Goal: Task Accomplishment & Management: Manage account settings

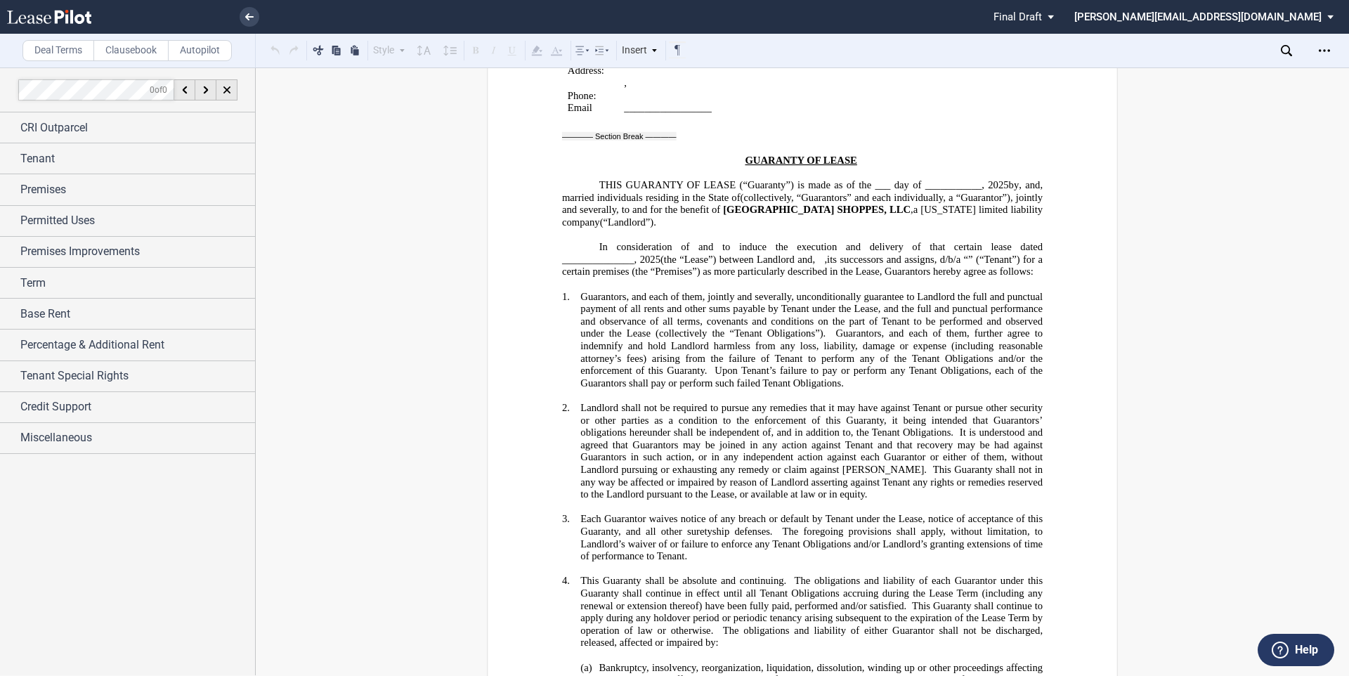
scroll to position [39961, 0]
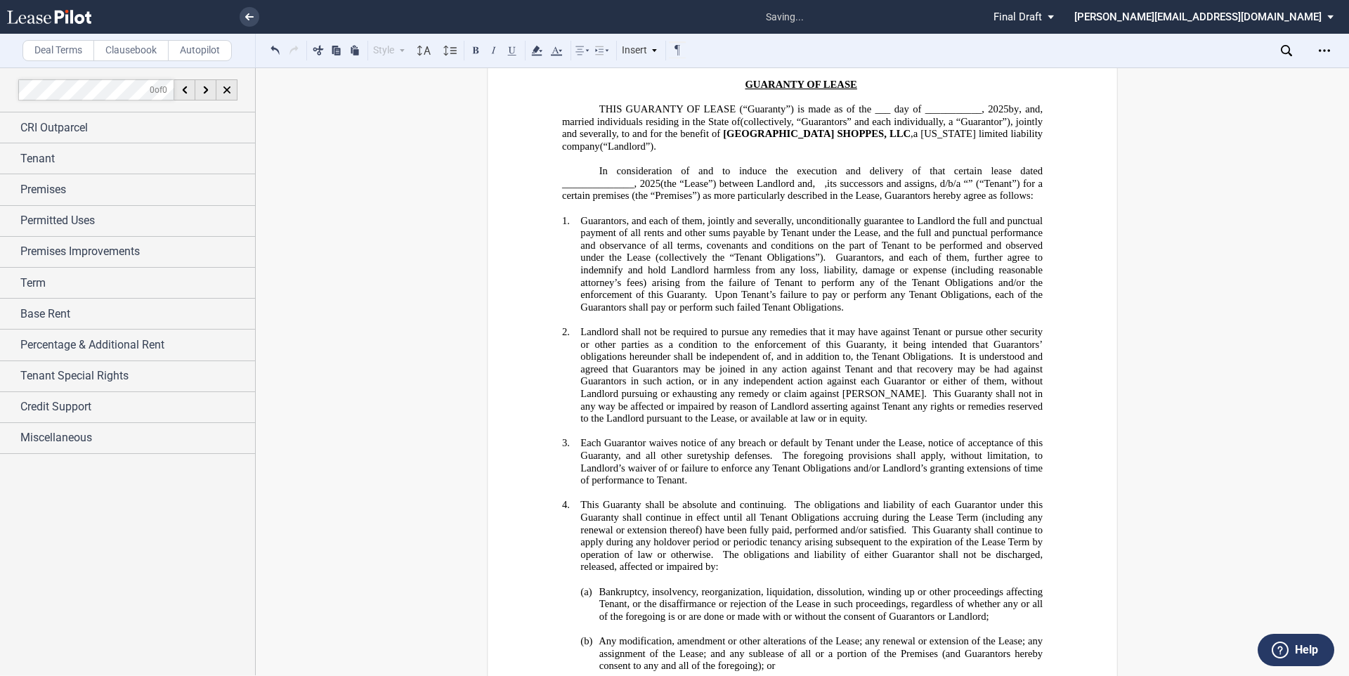
drag, startPoint x: 737, startPoint y: 614, endPoint x: 585, endPoint y: 613, distance: 151.7
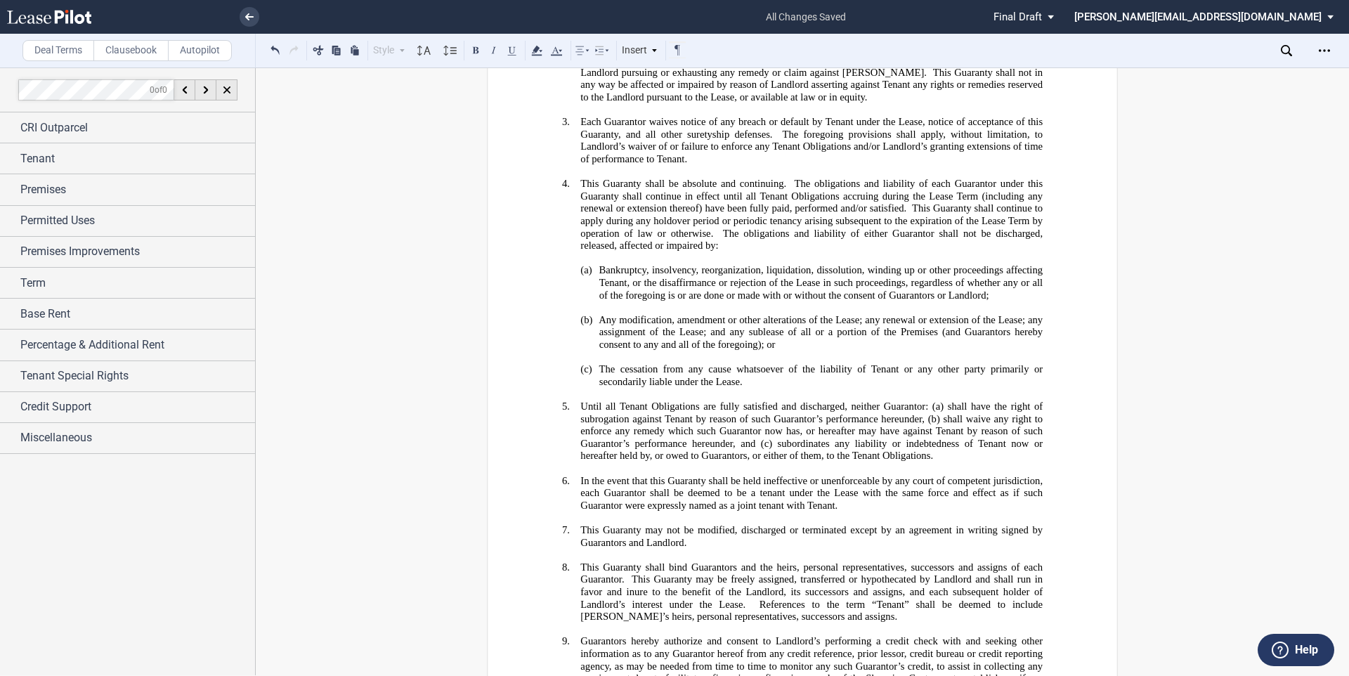
scroll to position [38466, 0]
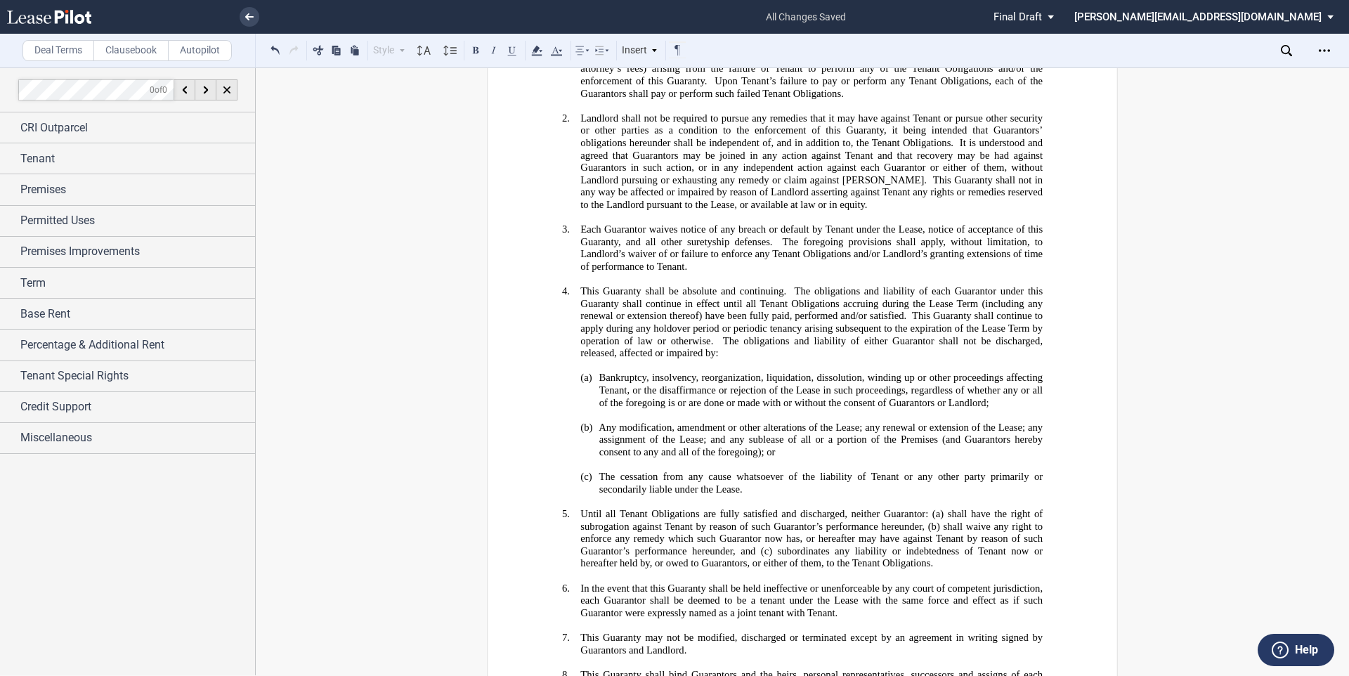
scroll to position [38401, 0]
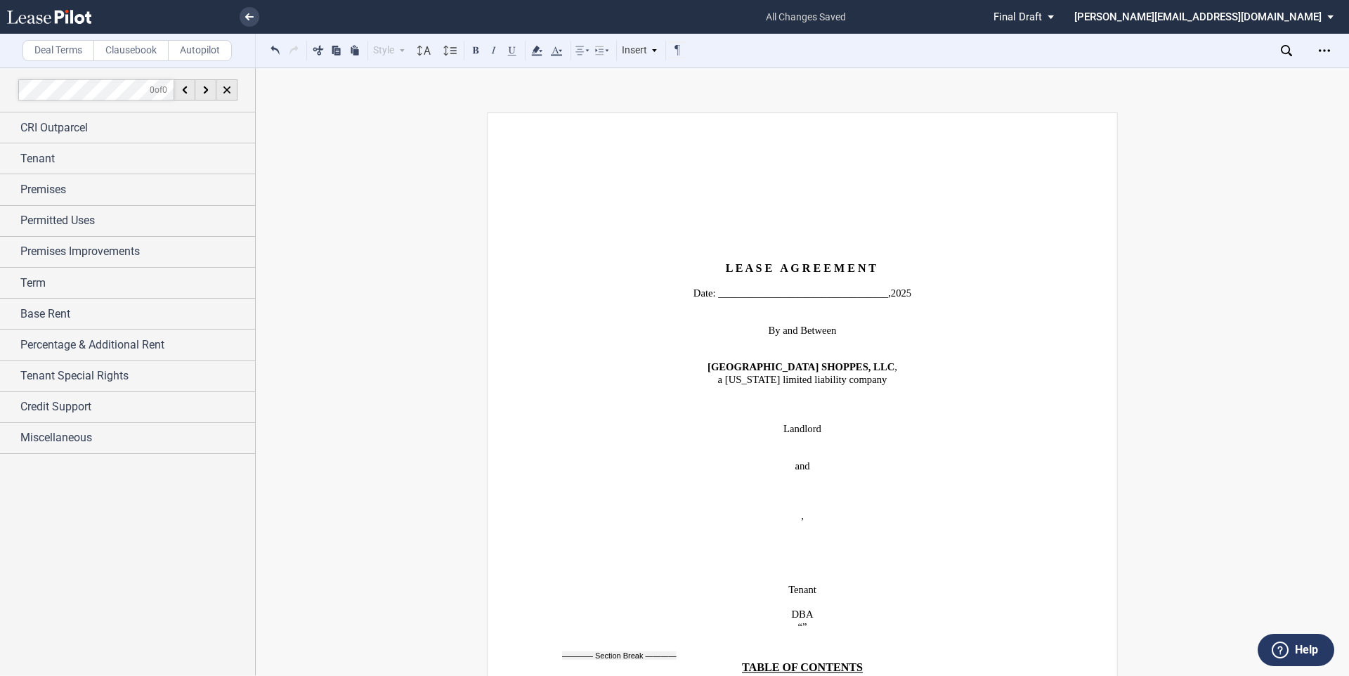
scroll to position [38401, 0]
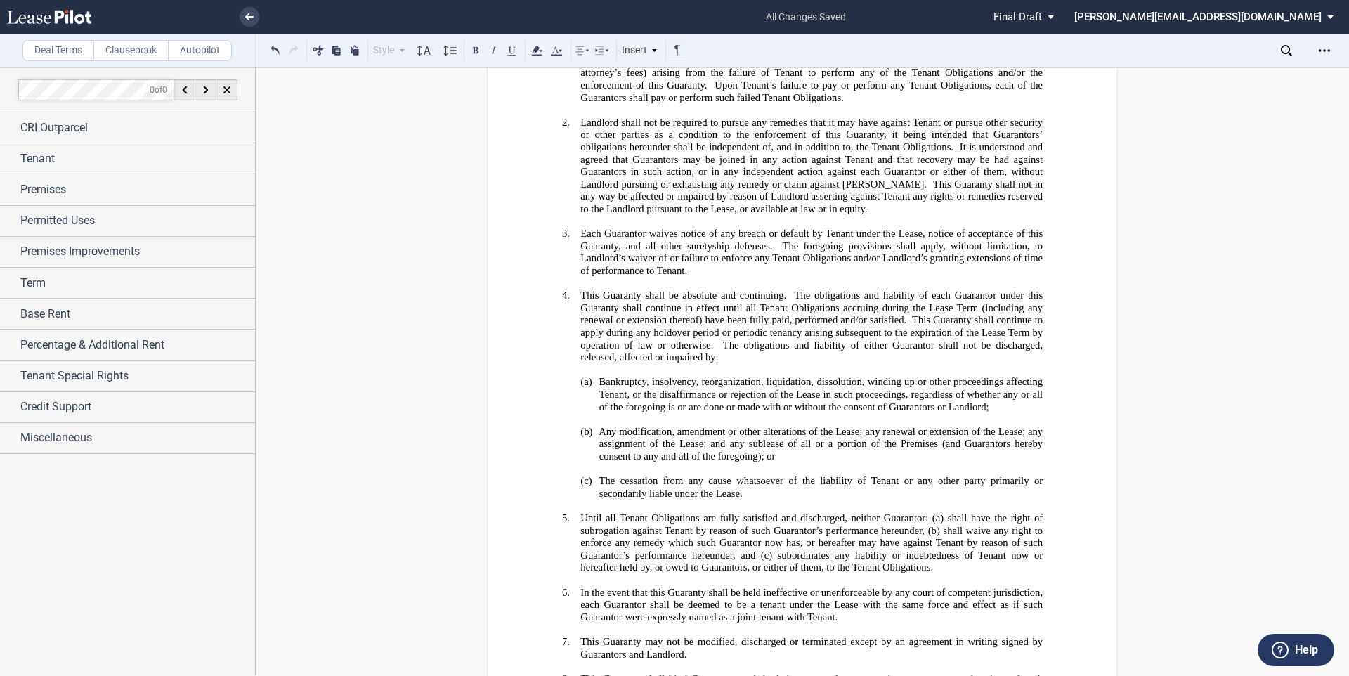
drag, startPoint x: 761, startPoint y: 333, endPoint x: 554, endPoint y: 330, distance: 207.2
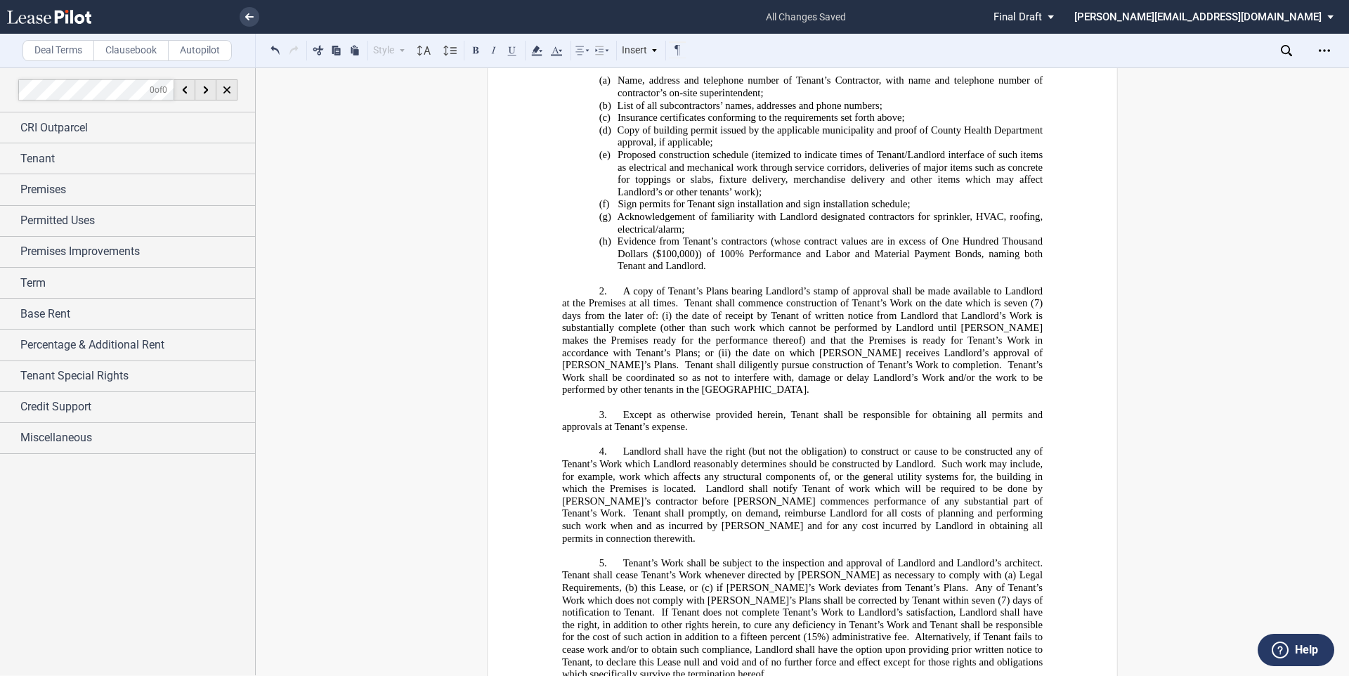
scroll to position [23247, 0]
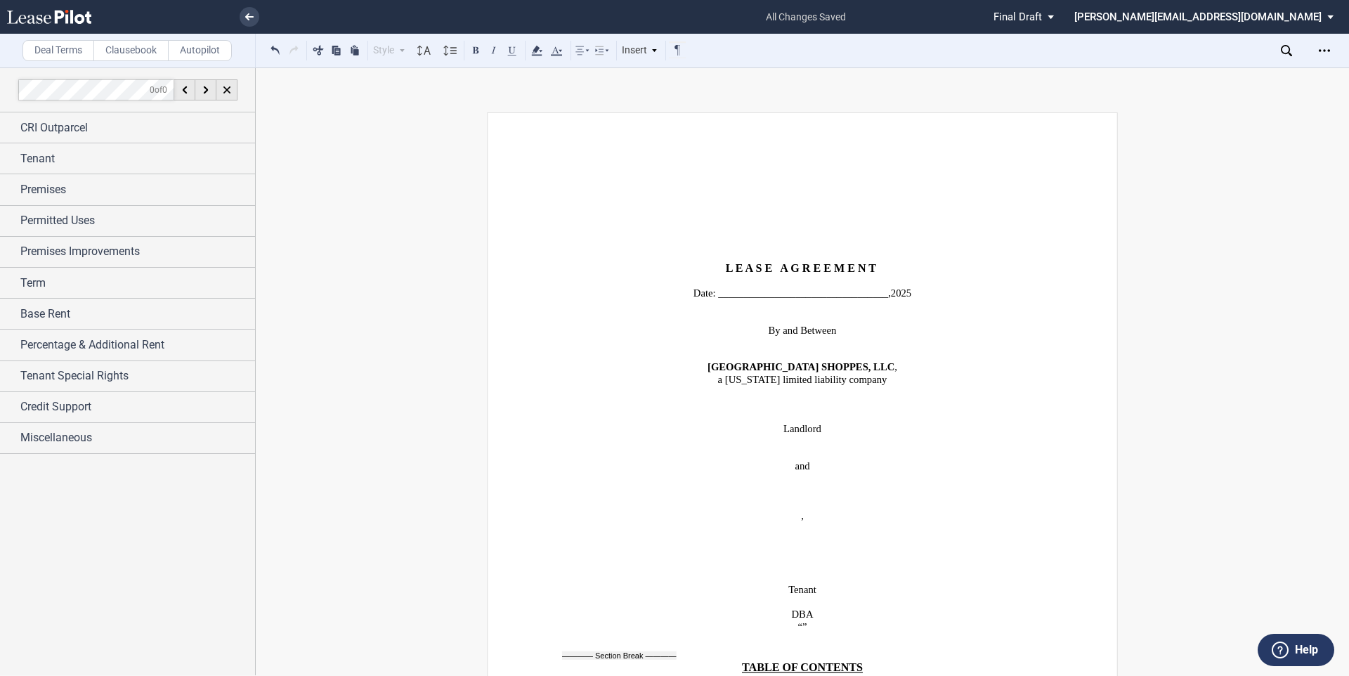
scroll to position [37965, 0]
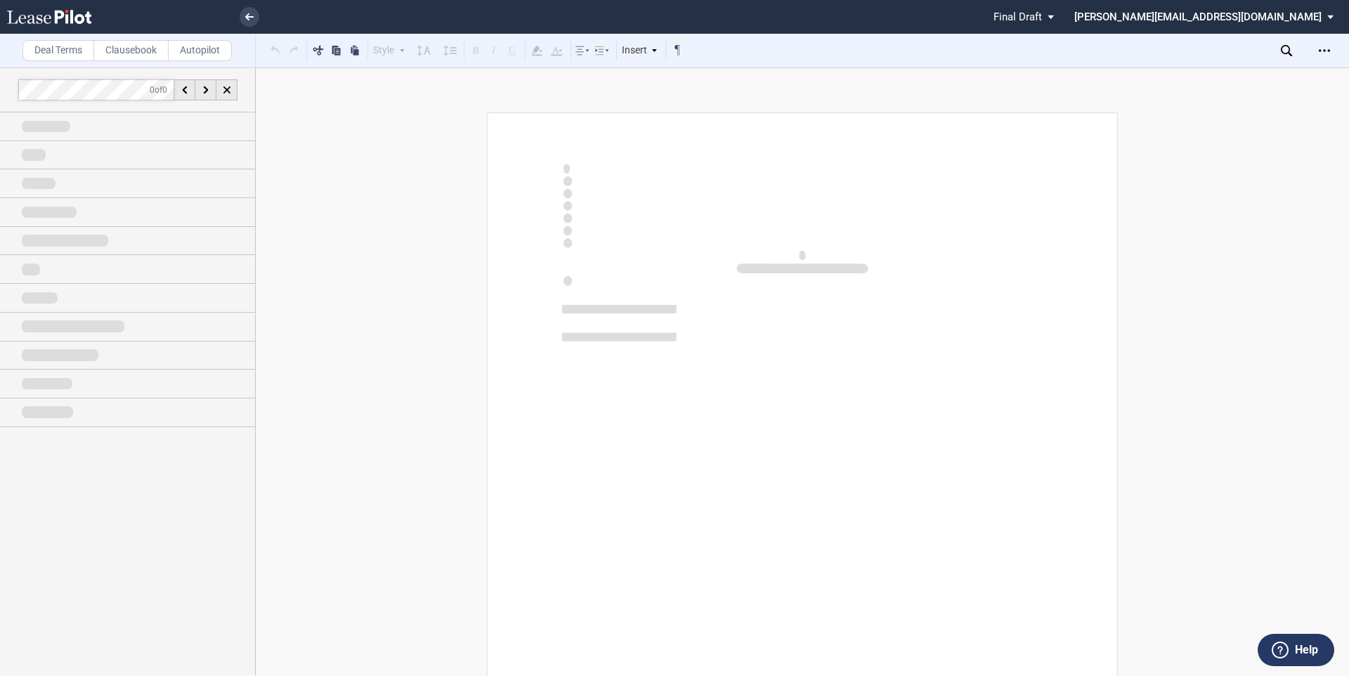
click at [808, 19] on div at bounding box center [674, 338] width 1349 height 676
